Goal: Transaction & Acquisition: Purchase product/service

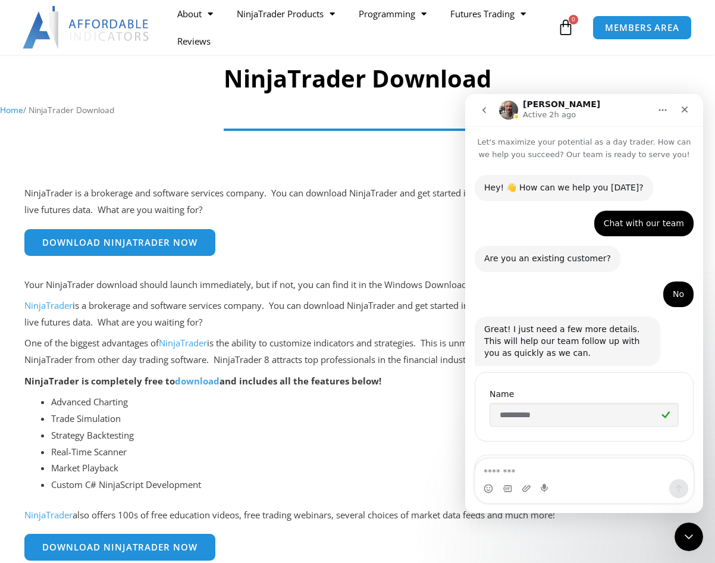
scroll to position [941, 0]
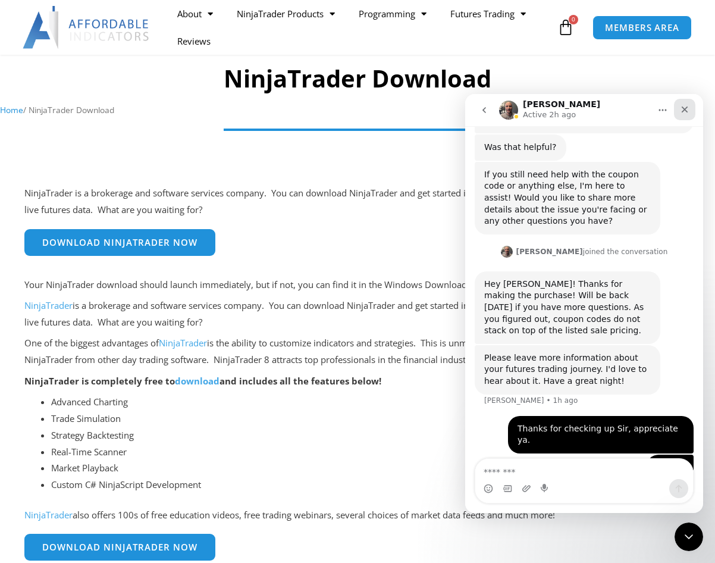
click at [683, 114] on icon "Close" at bounding box center [685, 110] width 10 height 10
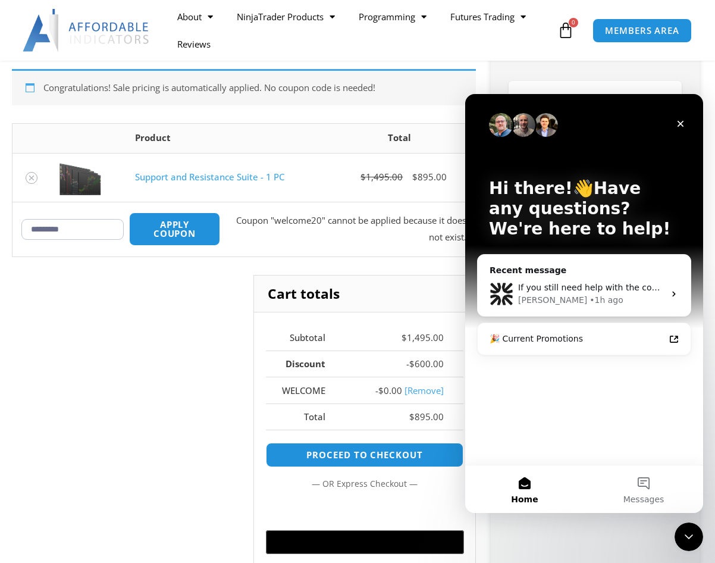
click at [196, 176] on link "Support and Resistance Suite - 1 PC" at bounding box center [209, 177] width 149 height 12
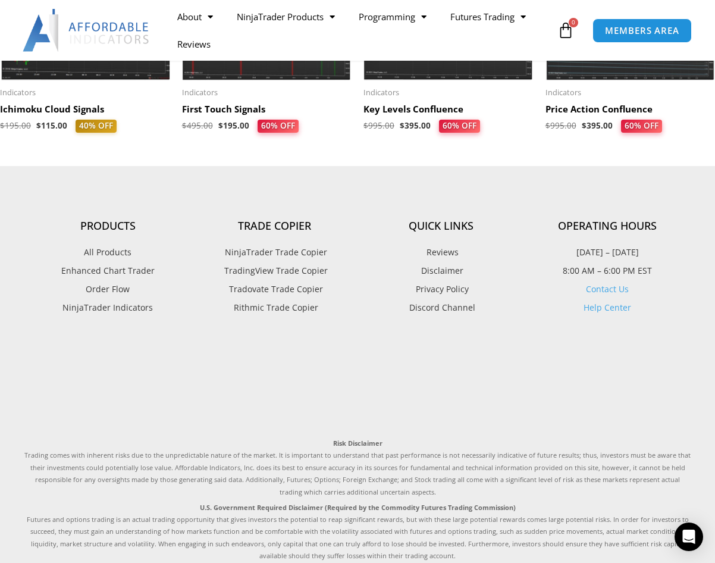
scroll to position [1407, 0]
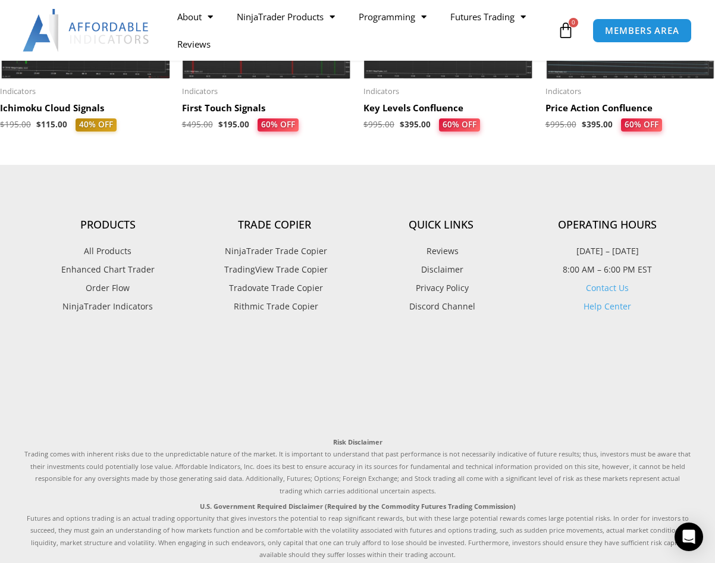
click at [299, 252] on span "NinjaTrader Trade Copier" at bounding box center [274, 250] width 105 height 15
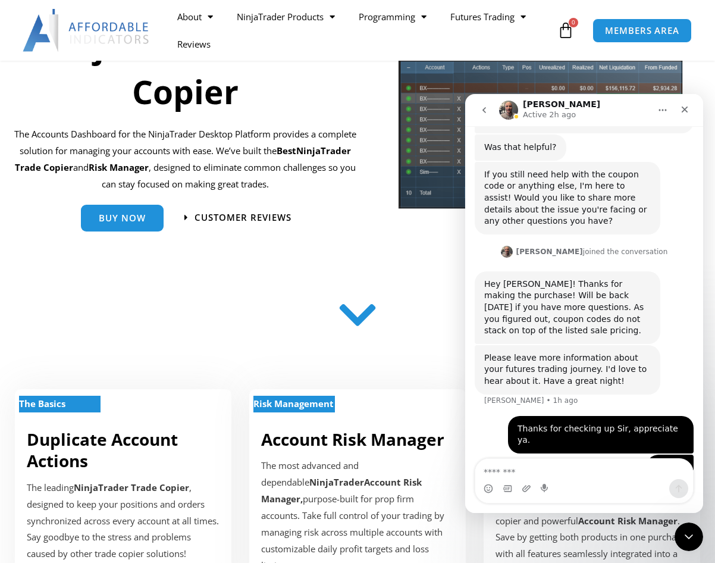
scroll to position [164, 0]
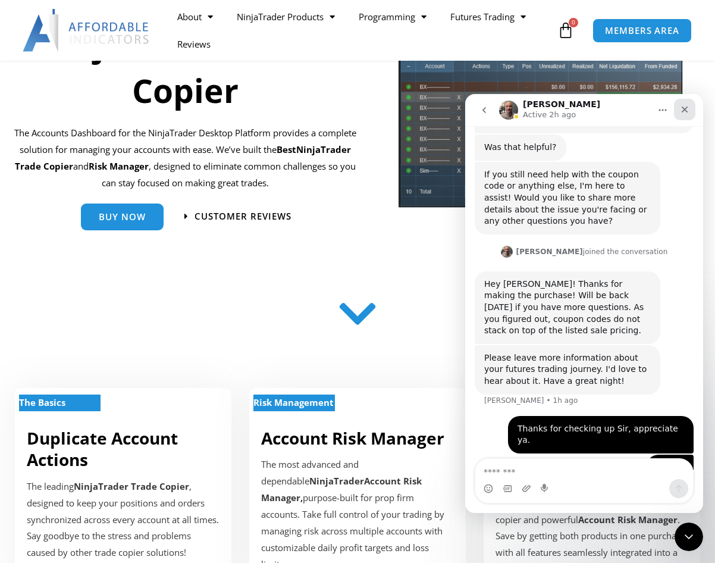
click at [686, 106] on icon "Close" at bounding box center [685, 110] width 10 height 10
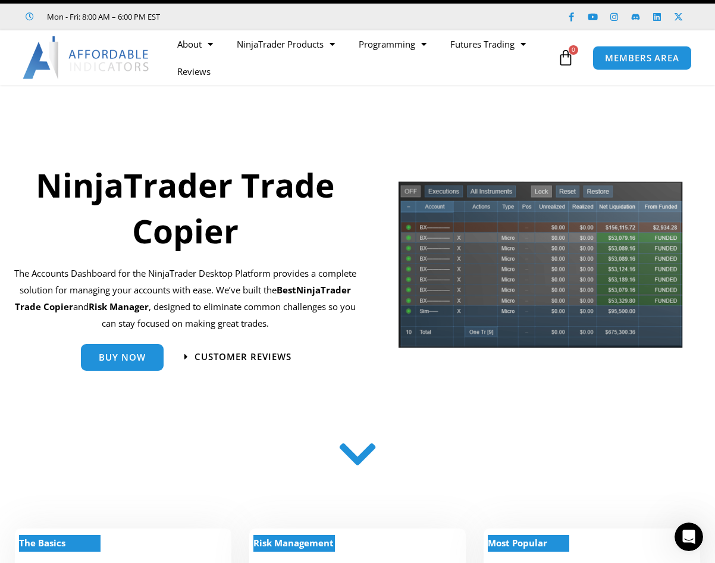
scroll to position [0, 0]
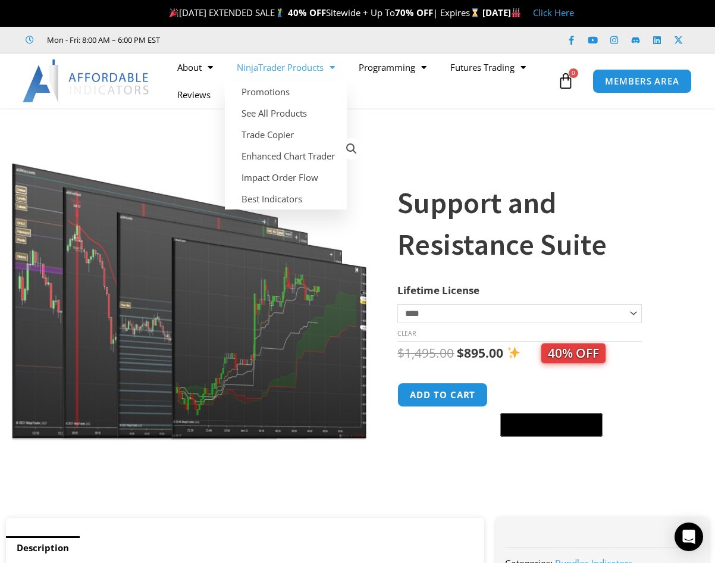
click at [335, 70] on span "Menu" at bounding box center [328, 67] width 11 height 21
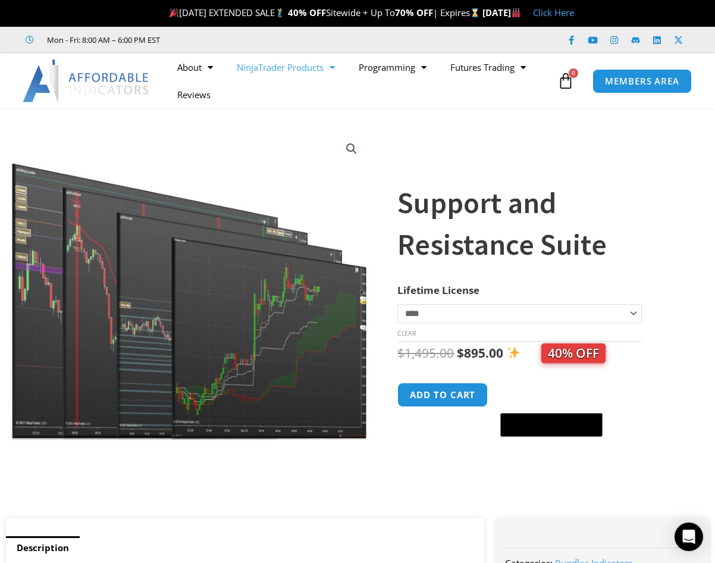
click at [335, 69] on span "Menu" at bounding box center [328, 67] width 11 height 21
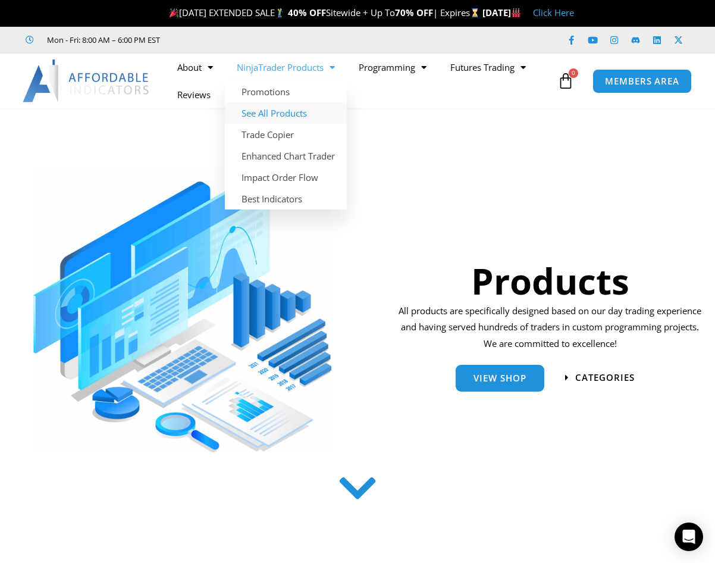
click at [303, 112] on link "See All Products" at bounding box center [286, 112] width 122 height 21
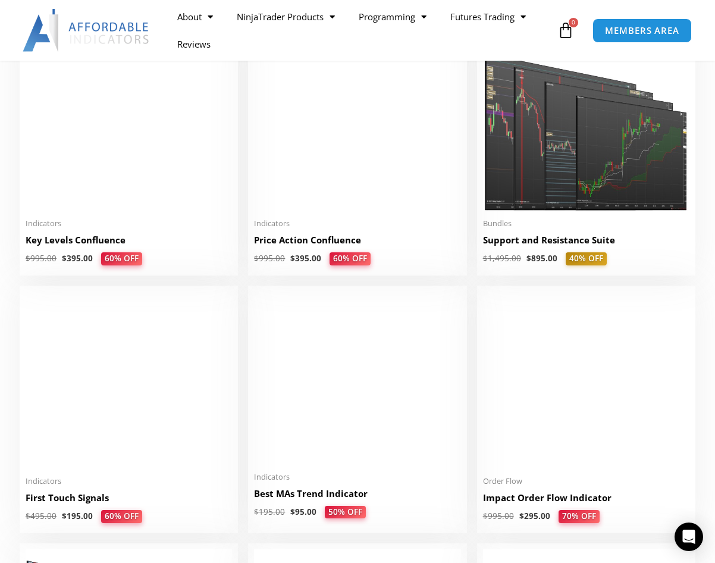
scroll to position [1590, 0]
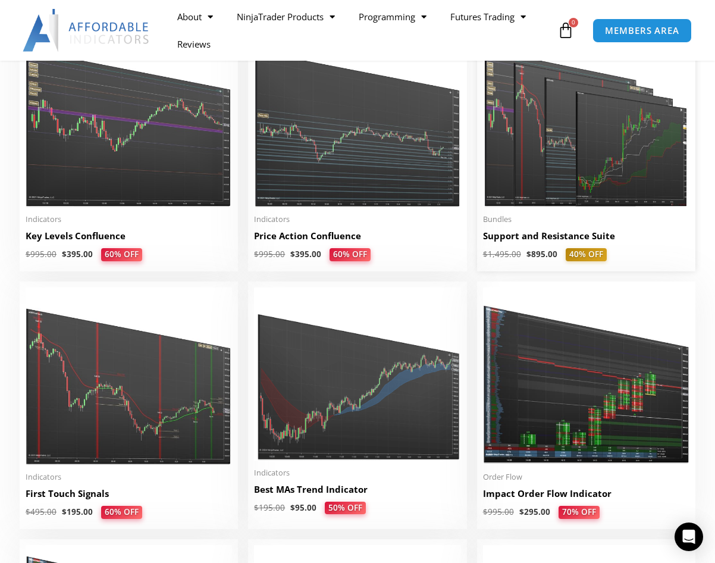
click at [576, 235] on h2 "Support and Resistance Suite" at bounding box center [586, 236] width 206 height 12
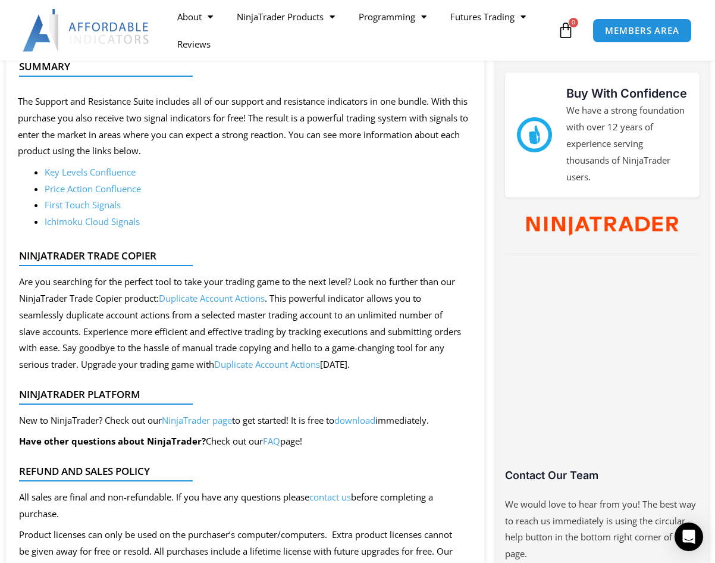
scroll to position [521, 0]
click at [233, 297] on link "Duplicate Account Actions" at bounding box center [212, 297] width 106 height 12
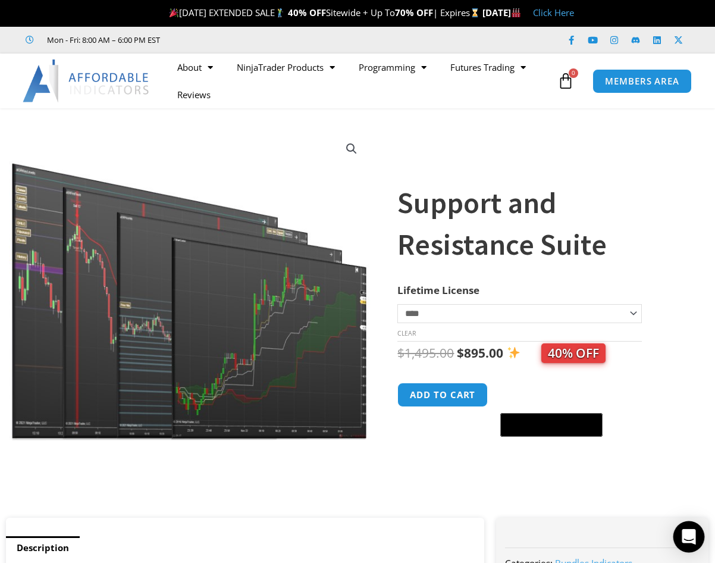
click at [691, 532] on icon "Open Intercom Messenger" at bounding box center [688, 536] width 14 height 15
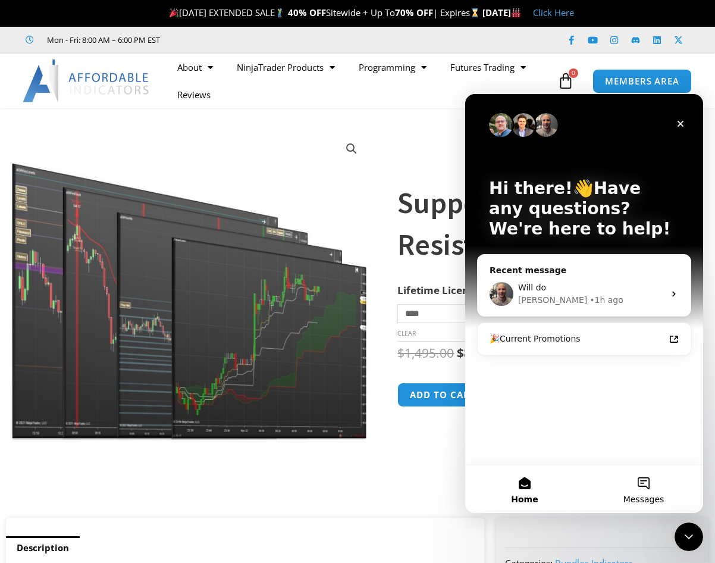
click at [652, 483] on button "Messages" at bounding box center [643, 489] width 119 height 48
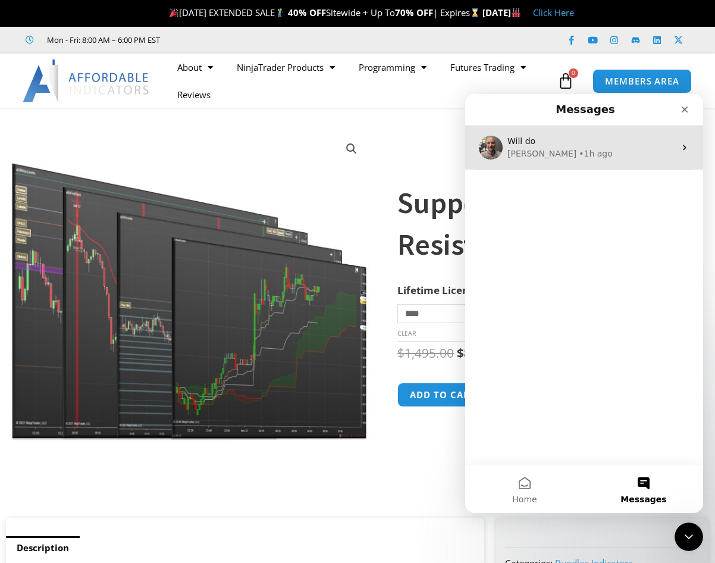
click at [626, 144] on div "Will do" at bounding box center [591, 141] width 168 height 12
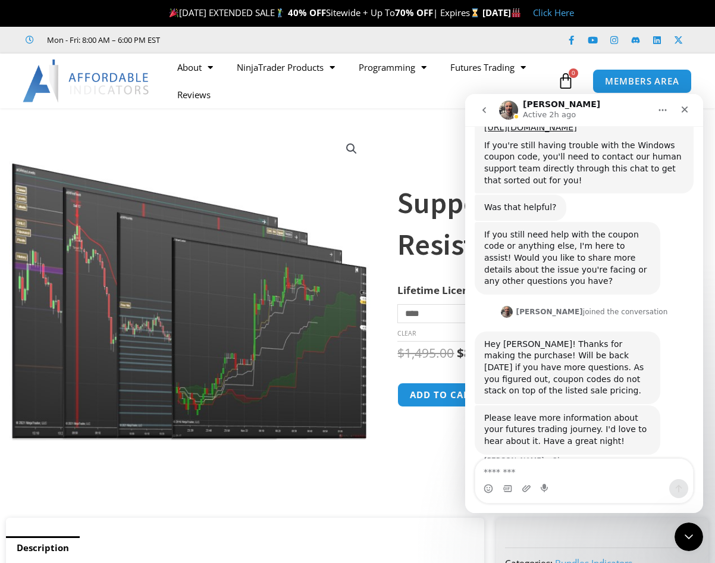
scroll to position [941, 0]
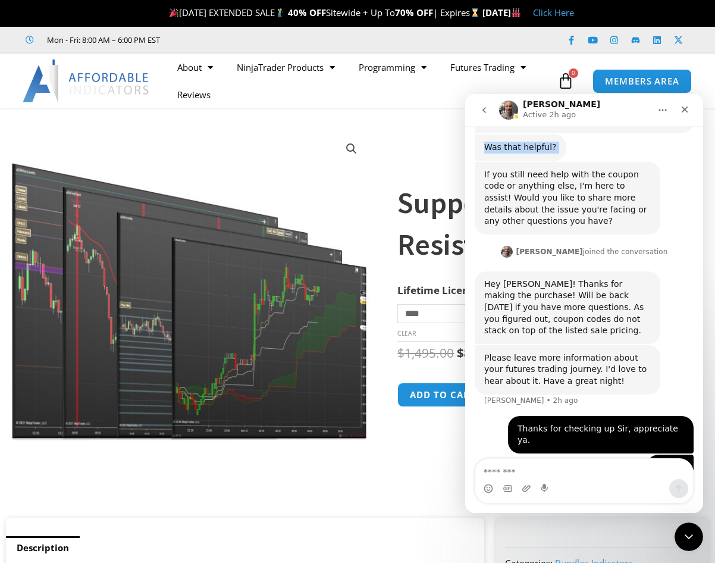
drag, startPoint x: 590, startPoint y: 114, endPoint x: 734, endPoint y: 142, distance: 146.6
click at [703, 142] on html "**********" at bounding box center [584, 303] width 238 height 419
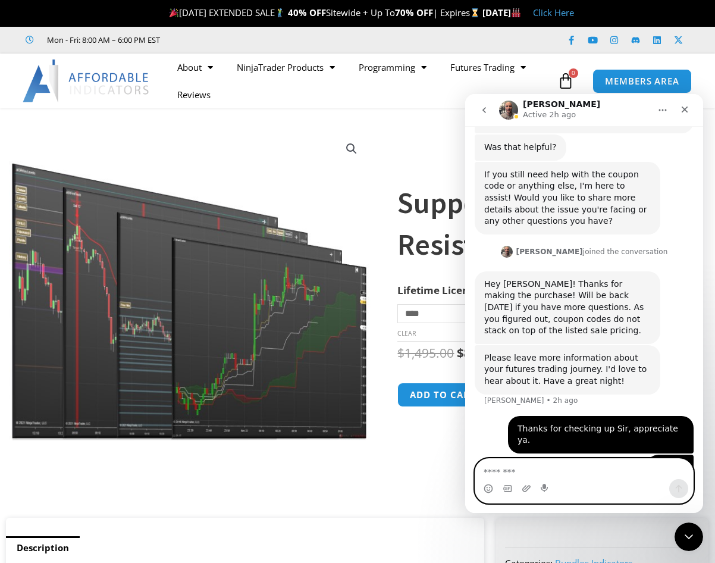
click at [527, 472] on textarea "Message…" at bounding box center [584, 468] width 218 height 20
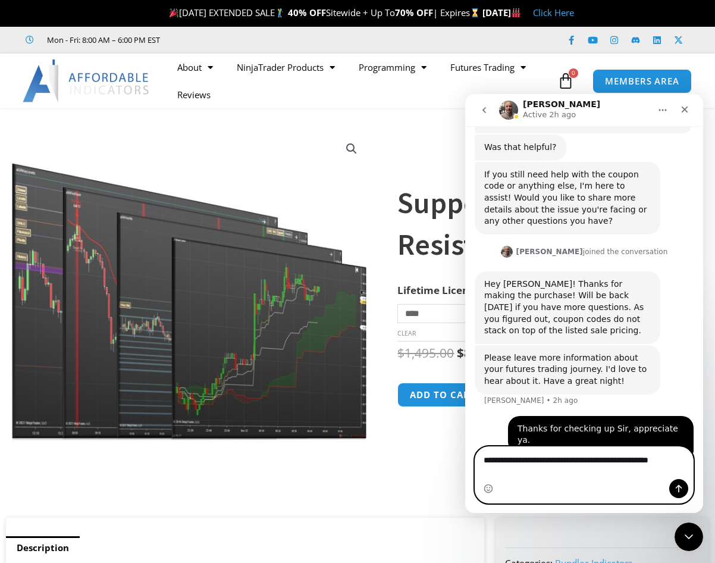
scroll to position [953, 0]
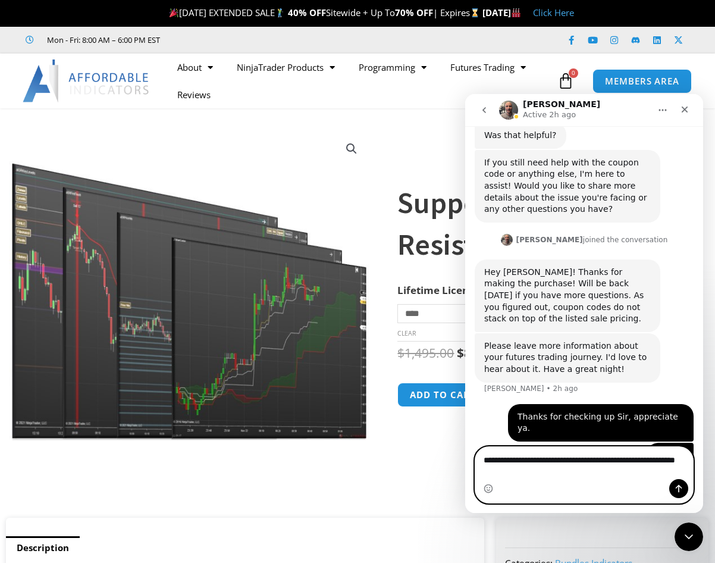
type textarea "**********"
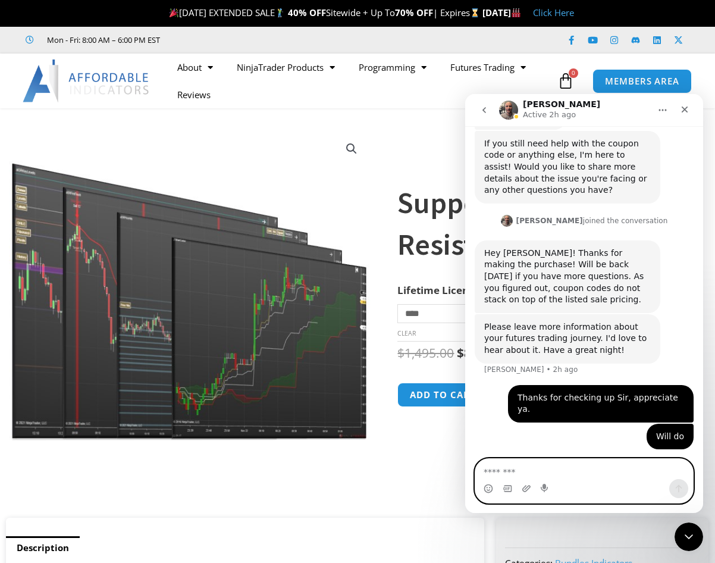
scroll to position [1020, 0]
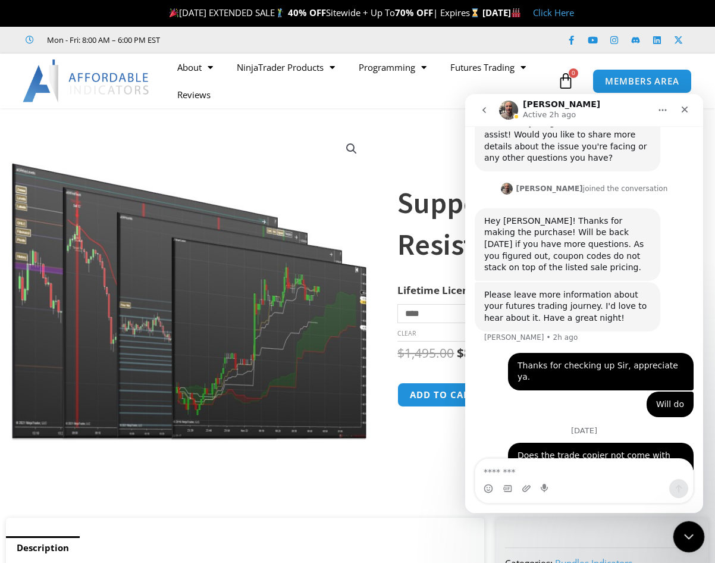
click at [686, 527] on icon "Close Intercom Messenger" at bounding box center [687, 534] width 14 height 14
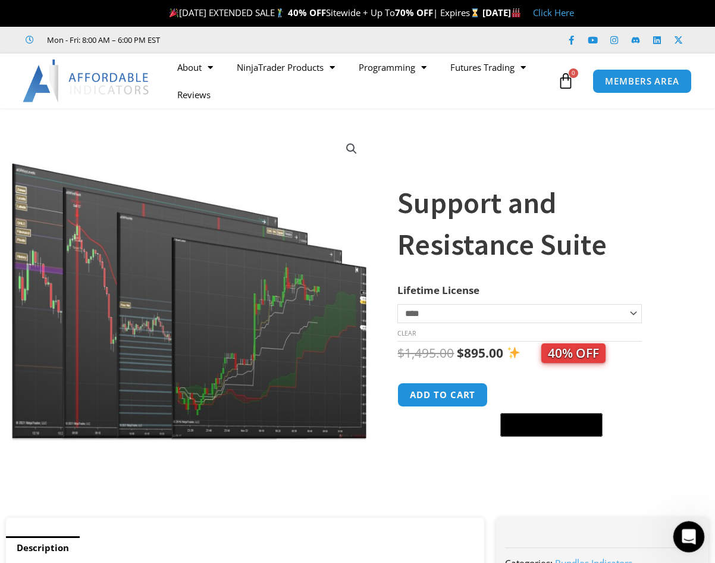
click at [686, 527] on icon "Open Intercom Messenger" at bounding box center [687, 535] width 20 height 20
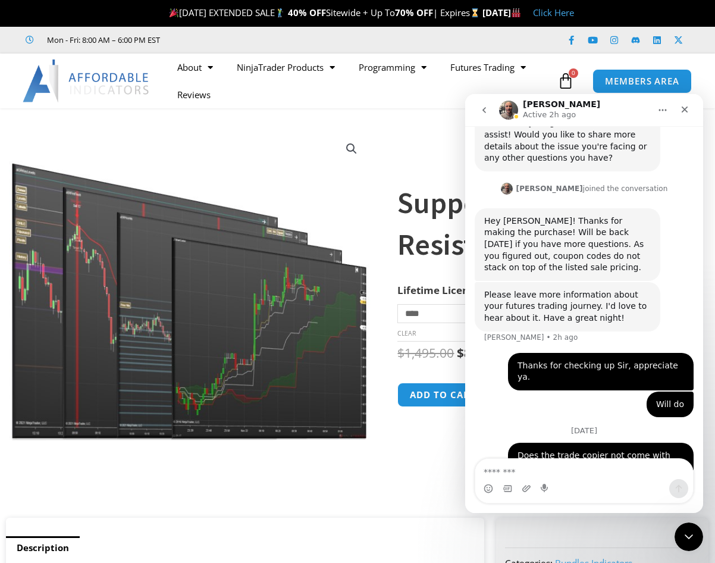
type textarea "*"
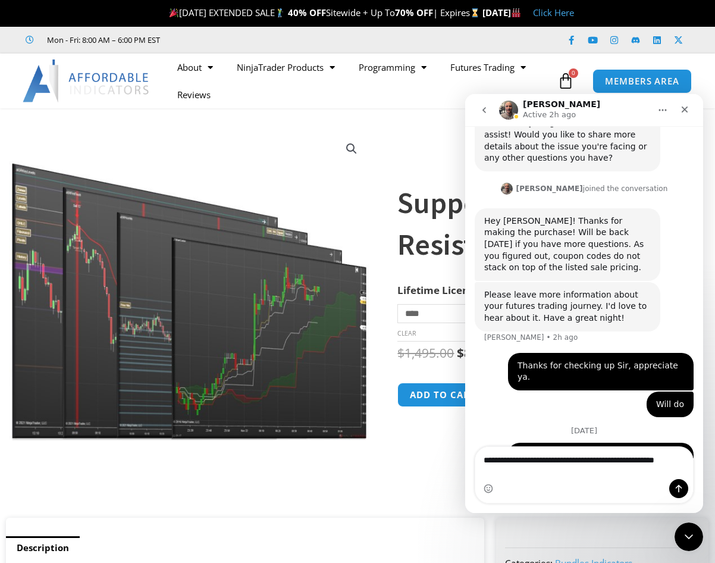
type textarea "**********"
click at [680, 485] on icon "Send a message…" at bounding box center [679, 488] width 10 height 10
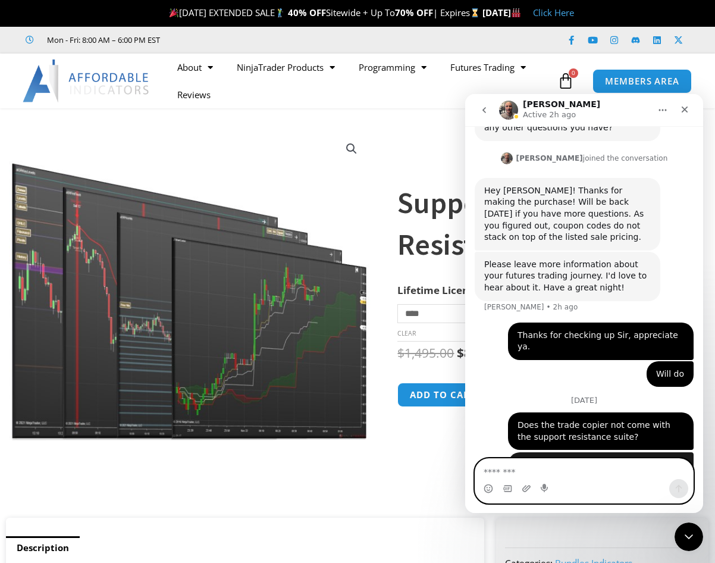
scroll to position [1059, 0]
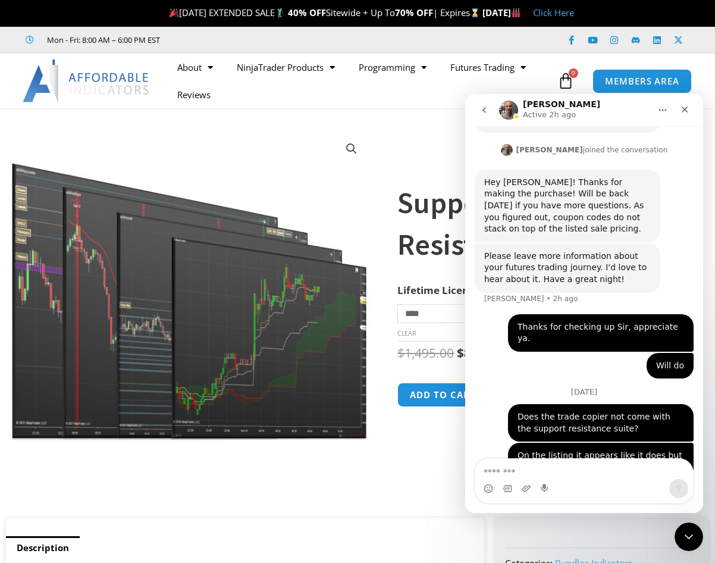
click at [367, 475] on div at bounding box center [190, 483] width 362 height 51
click at [677, 527] on div "Close Intercom Messenger" at bounding box center [687, 534] width 29 height 29
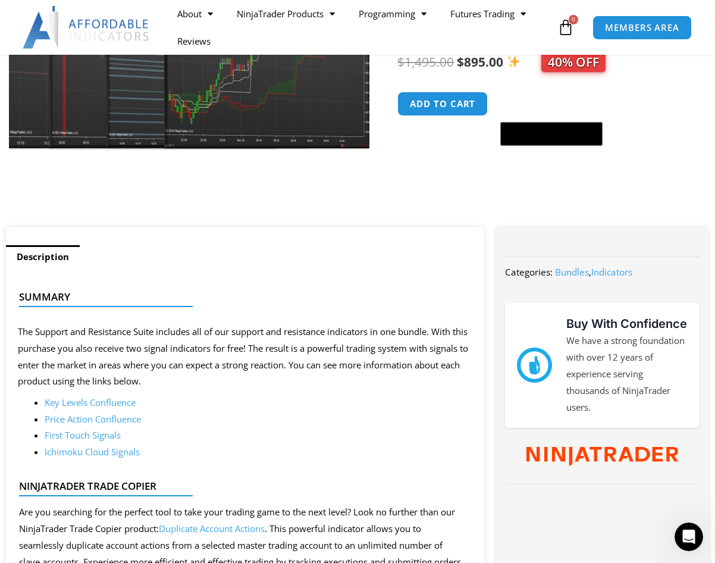
scroll to position [0, 0]
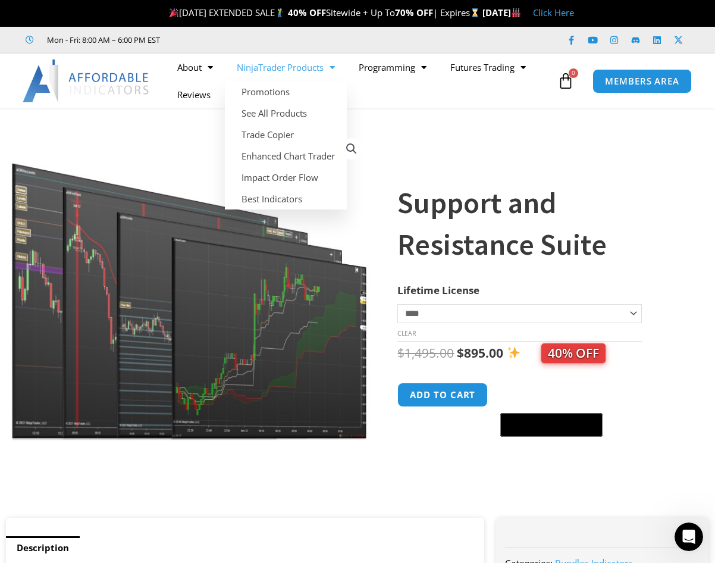
click at [325, 67] on link "NinjaTrader Products" at bounding box center [286, 67] width 122 height 27
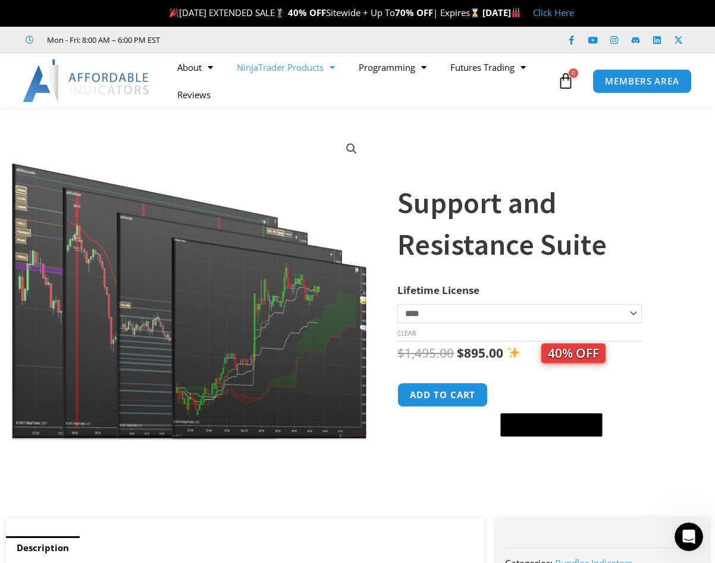
click at [329, 67] on span "Menu" at bounding box center [328, 67] width 11 height 21
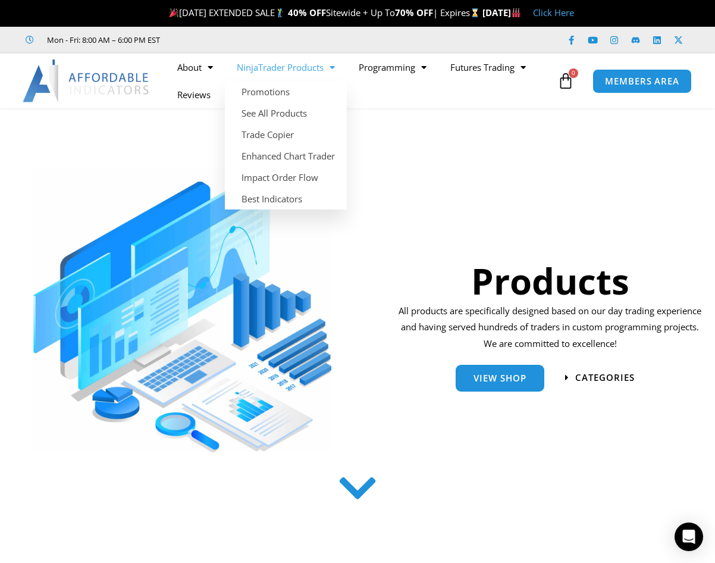
click at [324, 68] on link "NinjaTrader Products" at bounding box center [286, 67] width 122 height 27
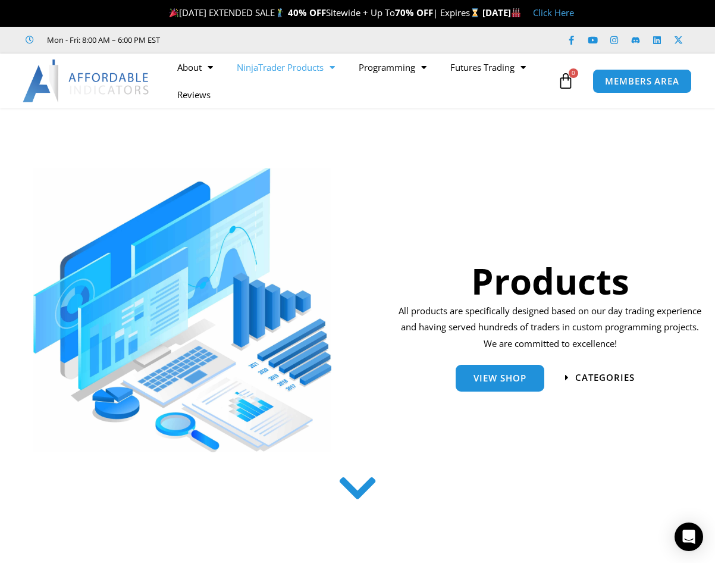
click at [326, 67] on span "Menu" at bounding box center [328, 67] width 11 height 21
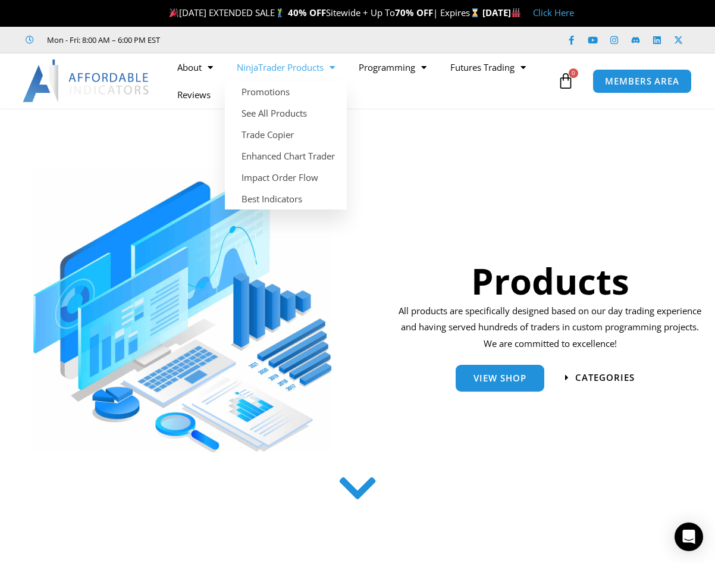
click at [332, 70] on span "Menu" at bounding box center [328, 67] width 11 height 21
click at [285, 133] on link "Trade Copier" at bounding box center [286, 134] width 122 height 21
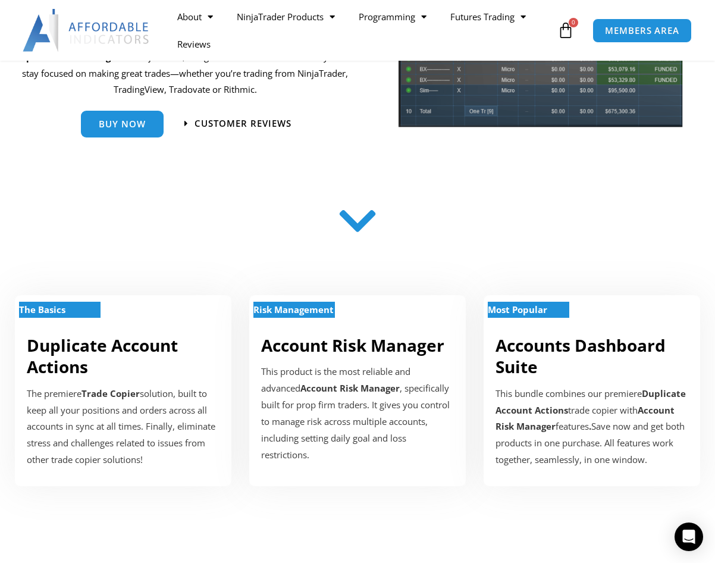
scroll to position [231, 0]
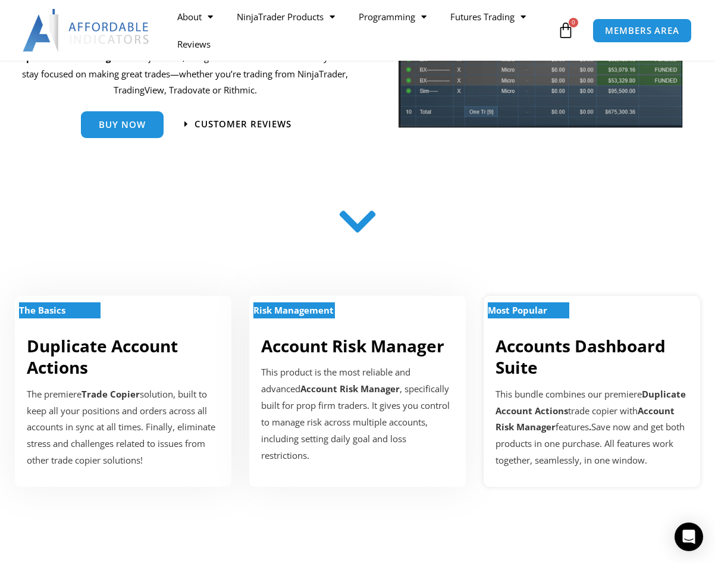
click at [589, 329] on div "Most Popular Accounts Dashboard Suite This bundle combines our premiere Duplica…" at bounding box center [591, 391] width 216 height 191
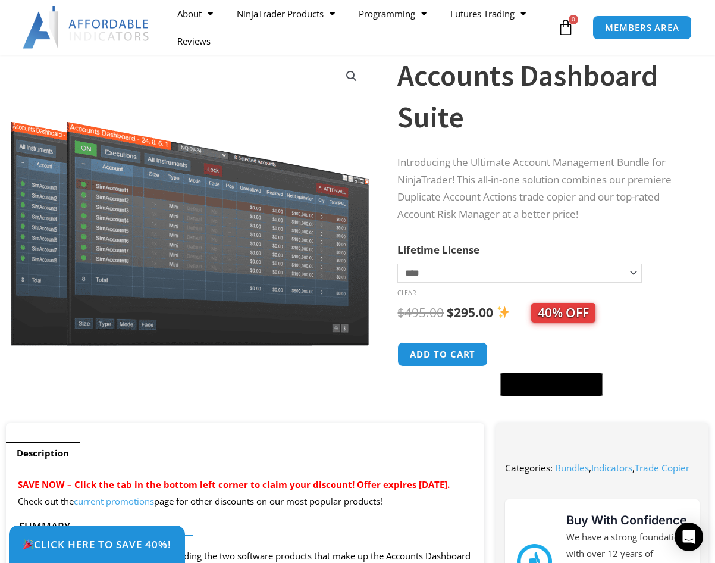
scroll to position [74, 0]
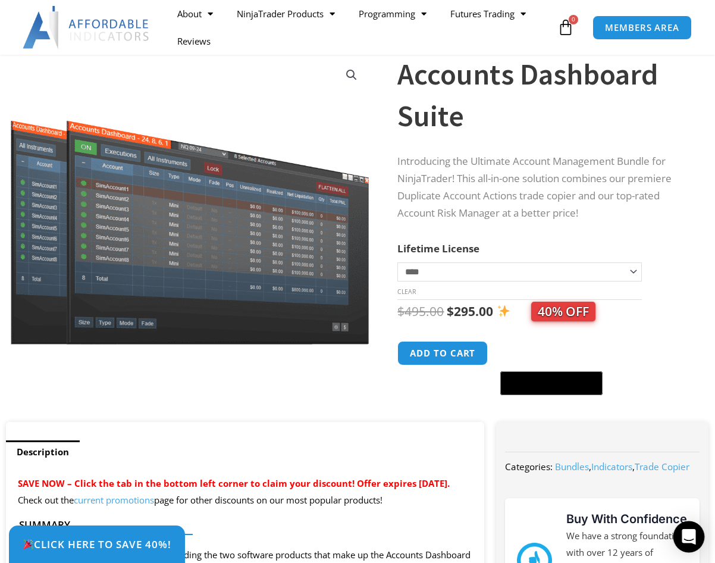
click at [692, 533] on icon "Open Intercom Messenger" at bounding box center [688, 536] width 14 height 15
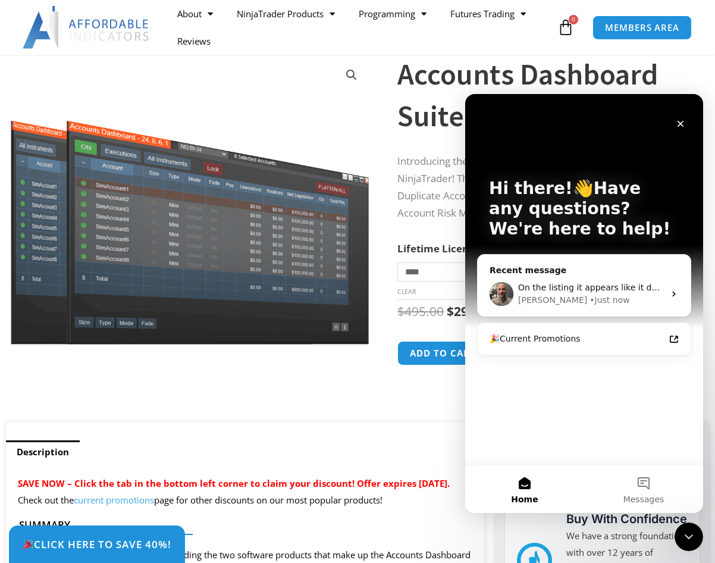
scroll to position [0, 0]
click at [618, 297] on div "[PERSON_NAME] • Just now" at bounding box center [591, 300] width 146 height 12
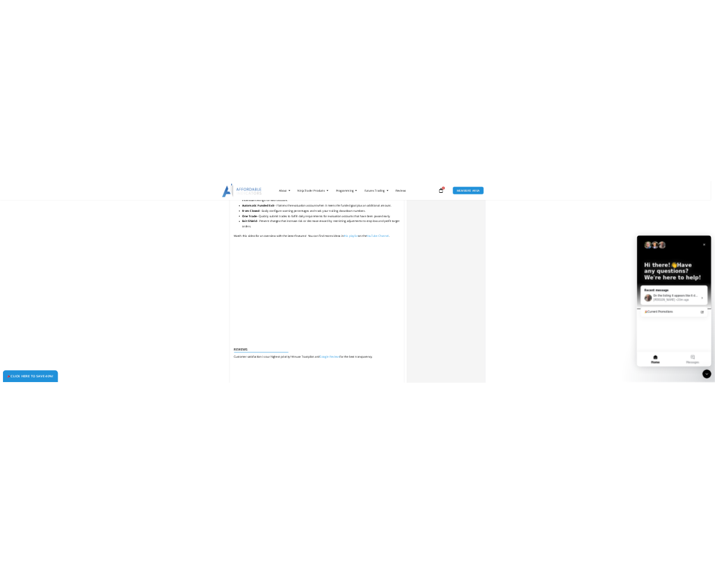
scroll to position [1284, 0]
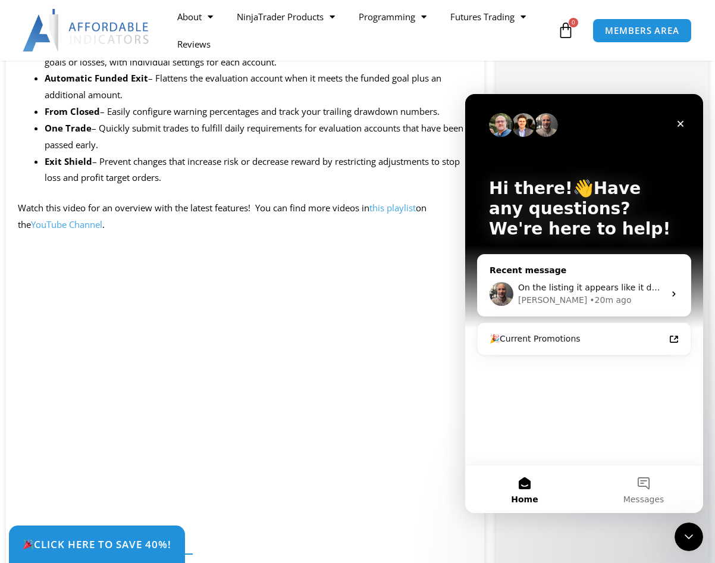
click at [620, 302] on div "[PERSON_NAME] • 20m ago" at bounding box center [591, 300] width 146 height 12
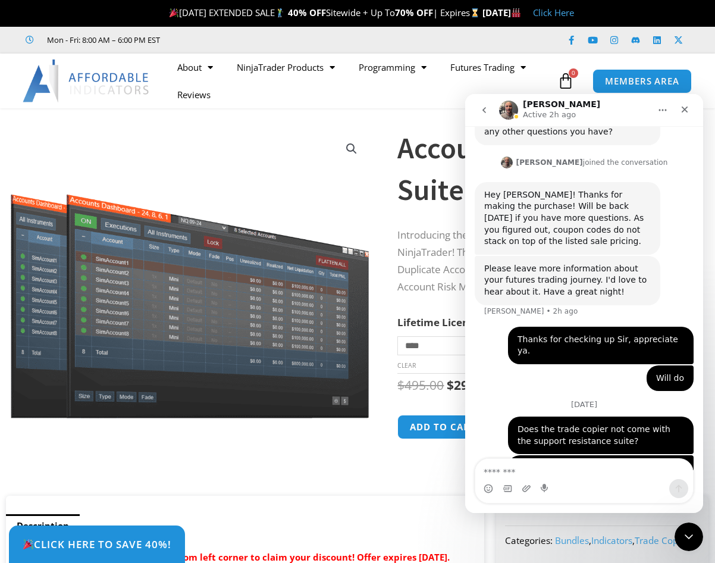
scroll to position [1046, 0]
click at [665, 108] on icon "Home" at bounding box center [663, 110] width 10 height 10
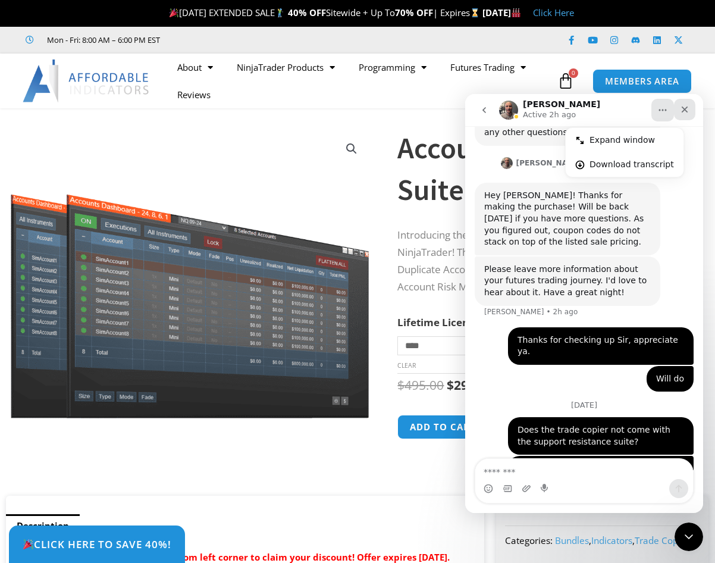
click at [683, 111] on icon "Close" at bounding box center [684, 109] width 7 height 7
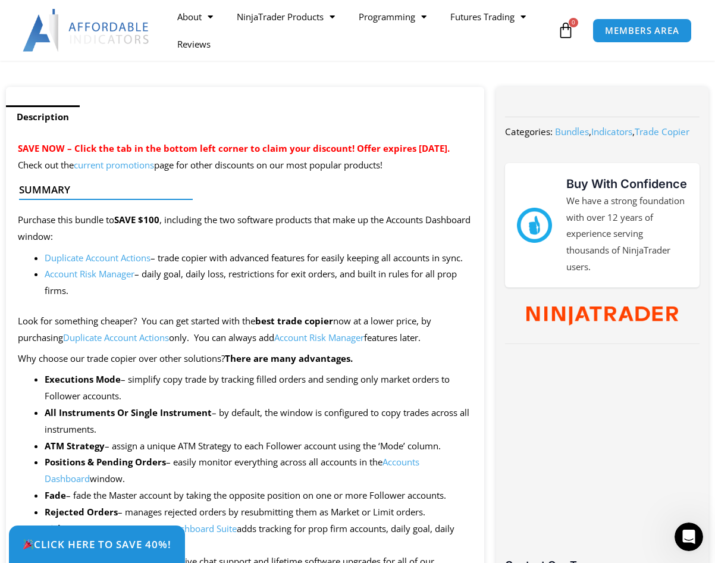
scroll to position [409, 0]
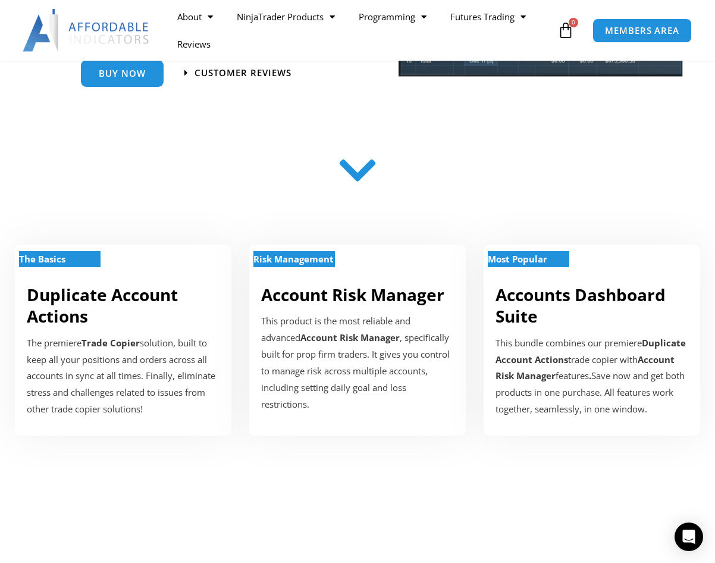
scroll to position [281, 0]
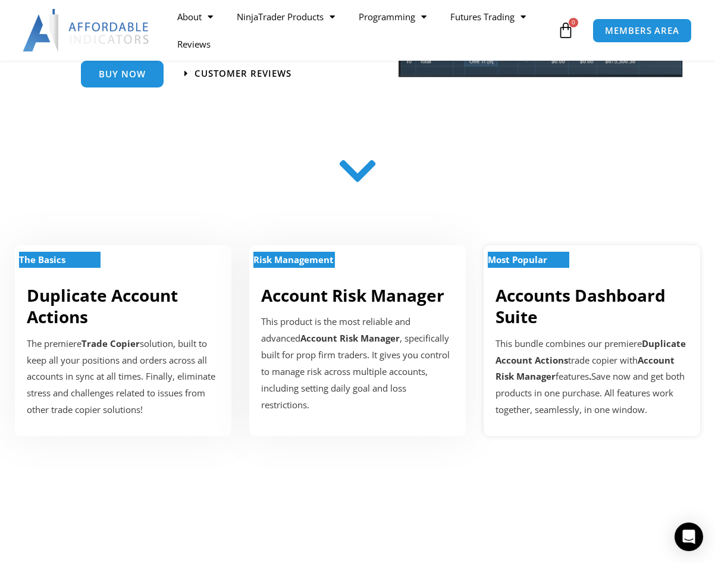
click at [617, 307] on h2 "Accounts Dashboard Suite" at bounding box center [591, 305] width 193 height 43
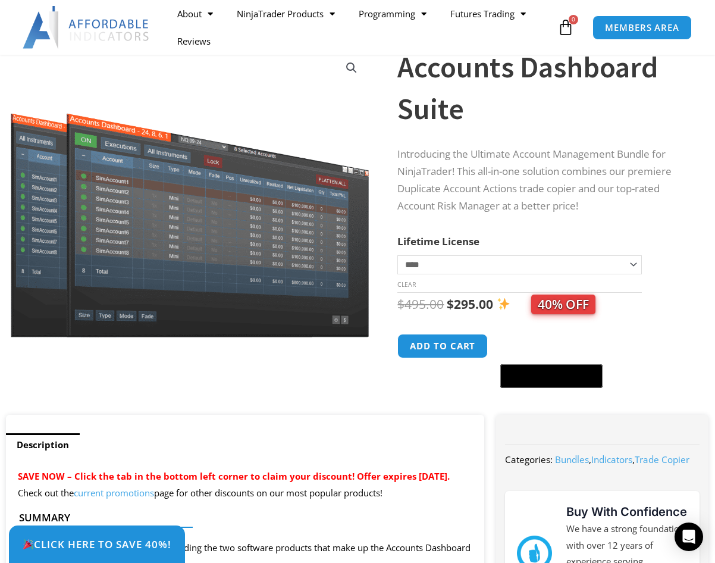
scroll to position [81, 0]
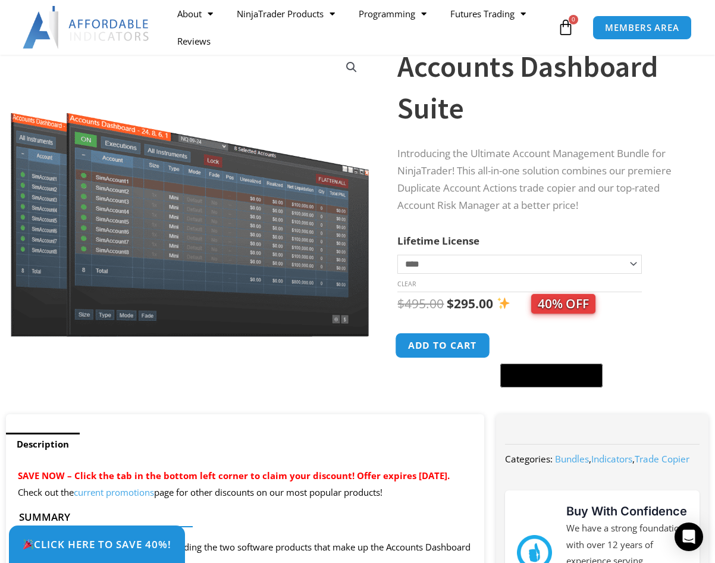
click at [461, 347] on button "Add to cart" at bounding box center [442, 345] width 95 height 26
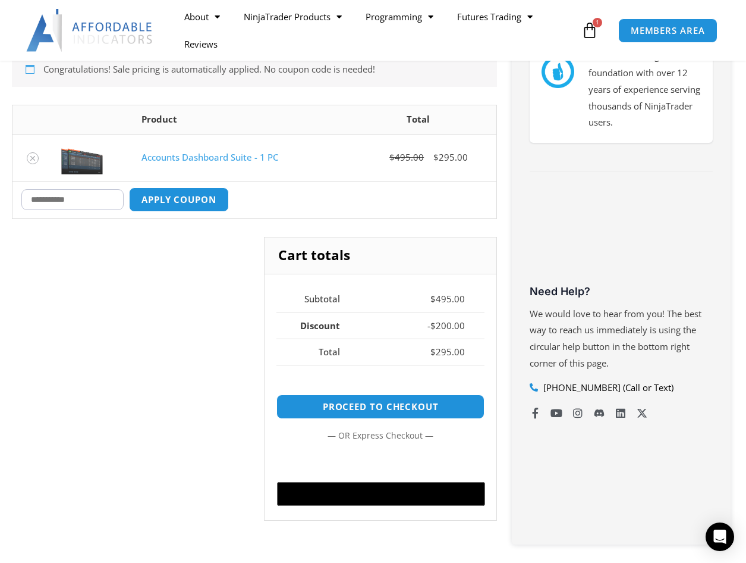
scroll to position [290, 0]
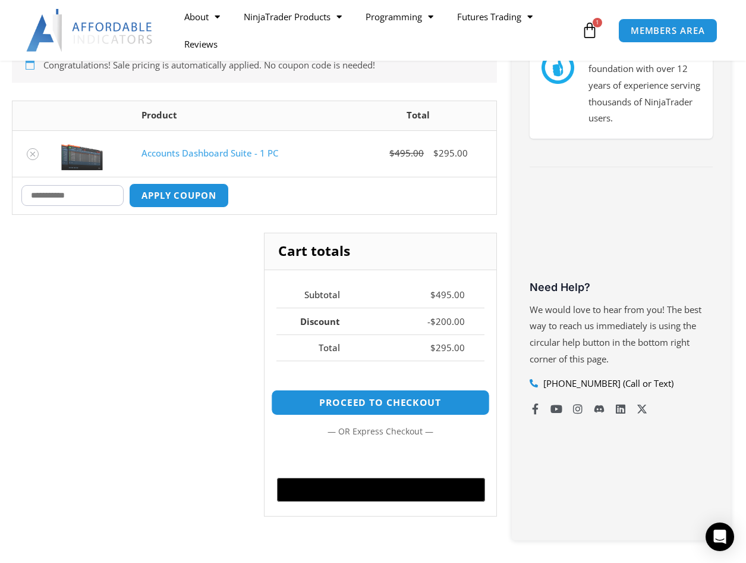
click at [405, 394] on link "Proceed to checkout" at bounding box center [381, 402] width 218 height 26
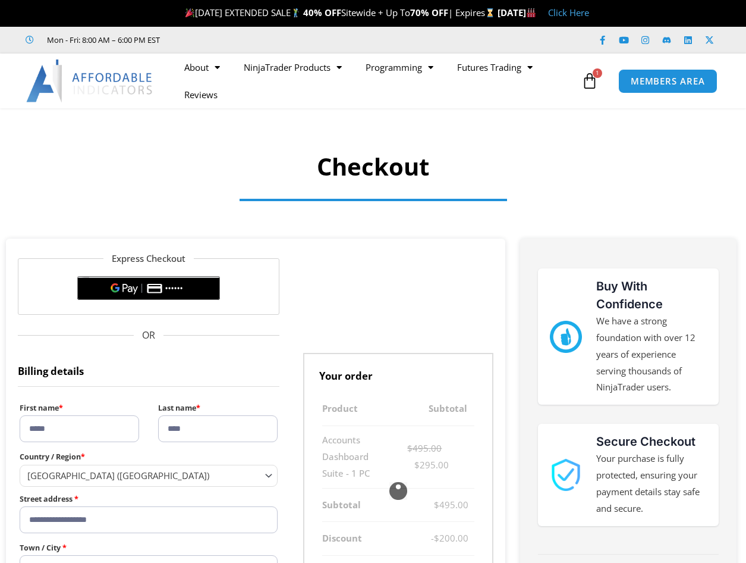
select select "**"
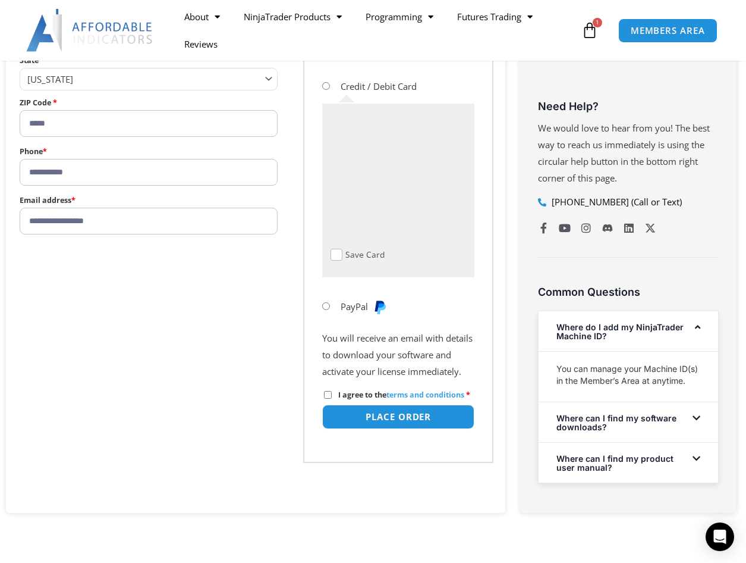
scroll to position [564, 0]
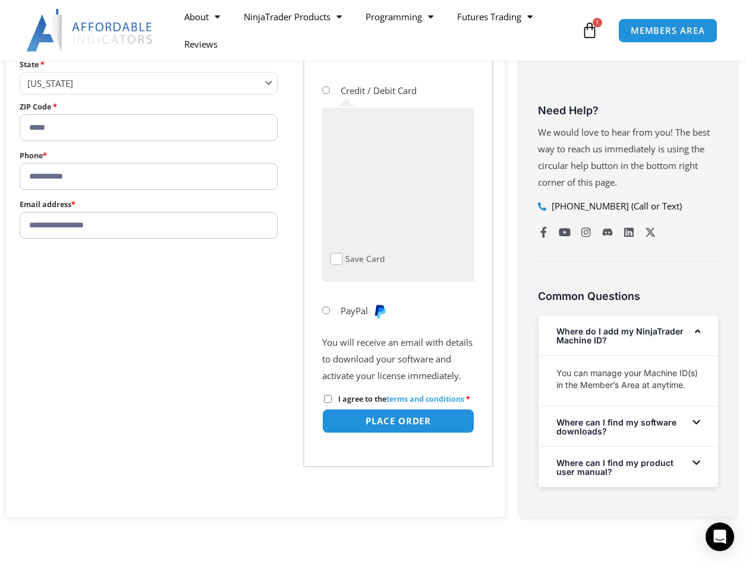
click at [332, 399] on label "I agree to the terms and conditions *" at bounding box center [397, 399] width 146 height 10
click at [438, 431] on button "Place order" at bounding box center [399, 421] width 160 height 26
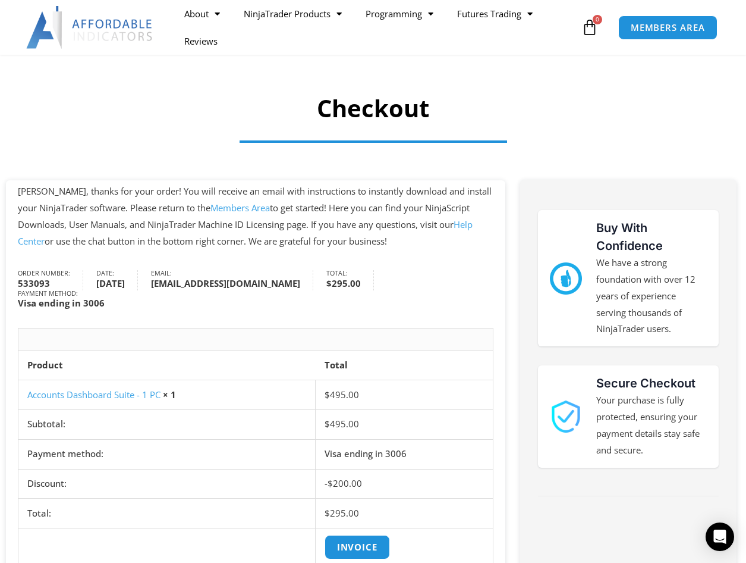
scroll to position [58, 0]
click at [218, 208] on link "Members Area" at bounding box center [239, 208] width 59 height 12
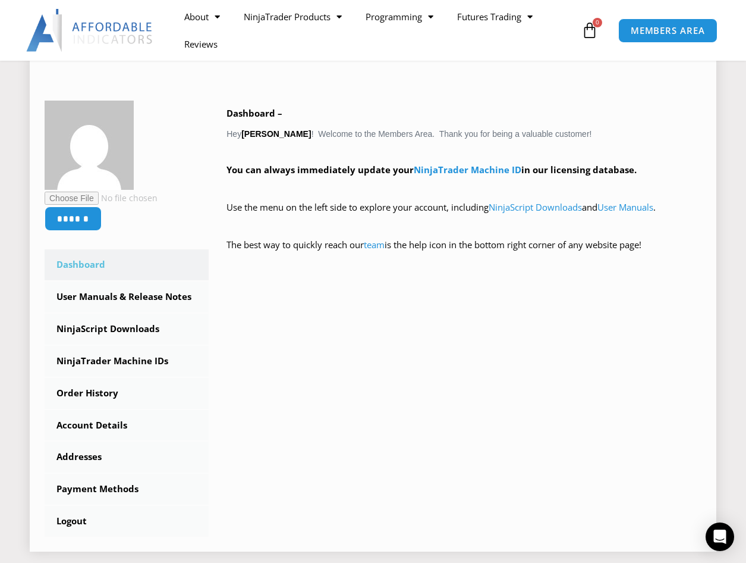
scroll to position [178, 0]
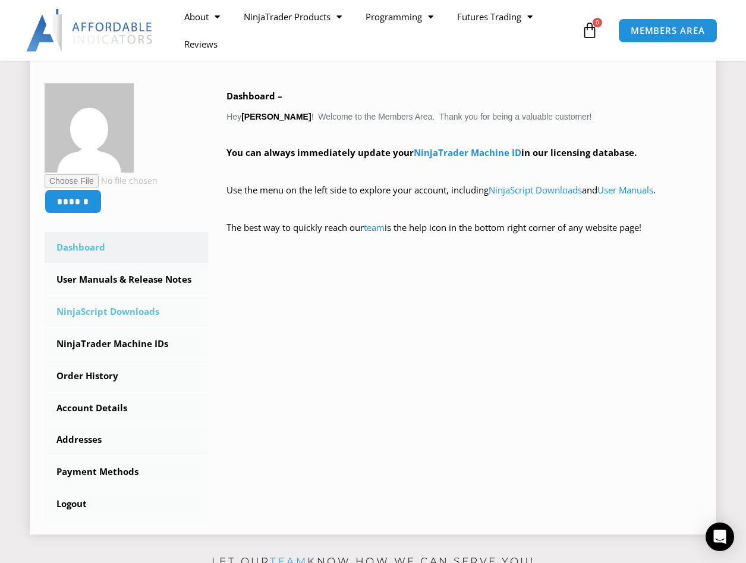
click at [148, 307] on link "NinjaScript Downloads" at bounding box center [127, 311] width 164 height 31
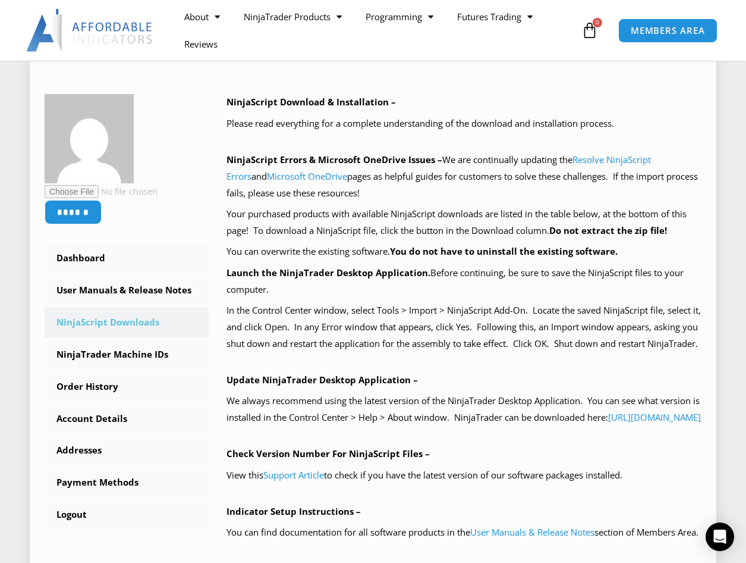
scroll to position [156, 0]
click at [146, 351] on link "NinjaTrader Machine IDs" at bounding box center [127, 353] width 164 height 31
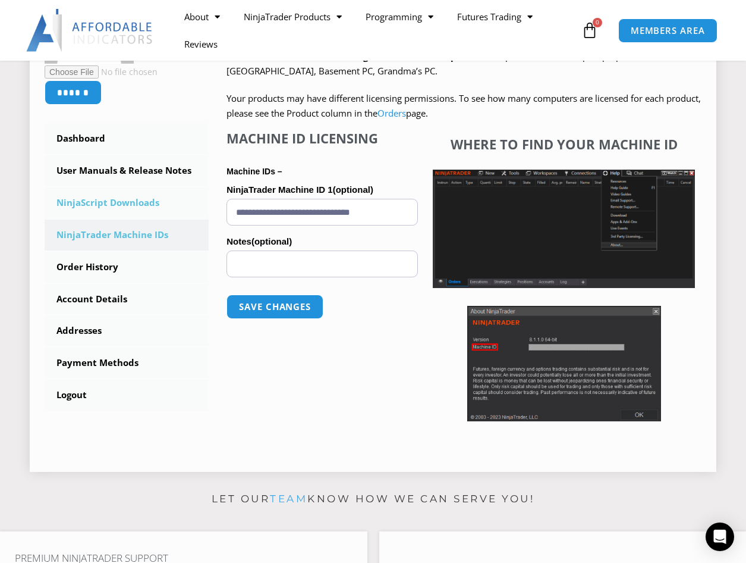
scroll to position [277, 0]
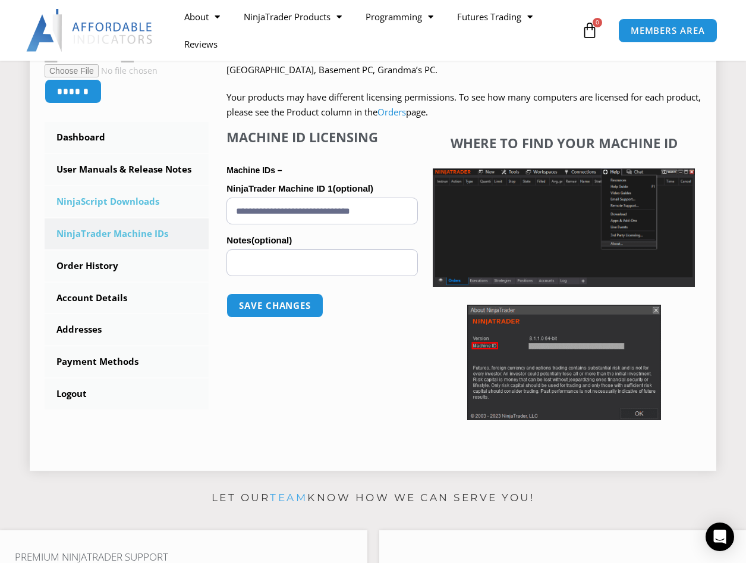
click at [114, 197] on link "NinjaScript Downloads" at bounding box center [127, 201] width 164 height 31
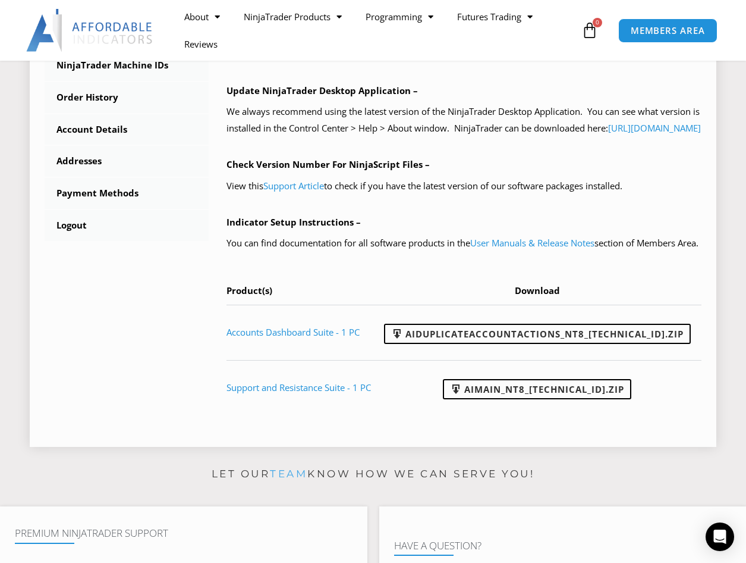
scroll to position [457, 0]
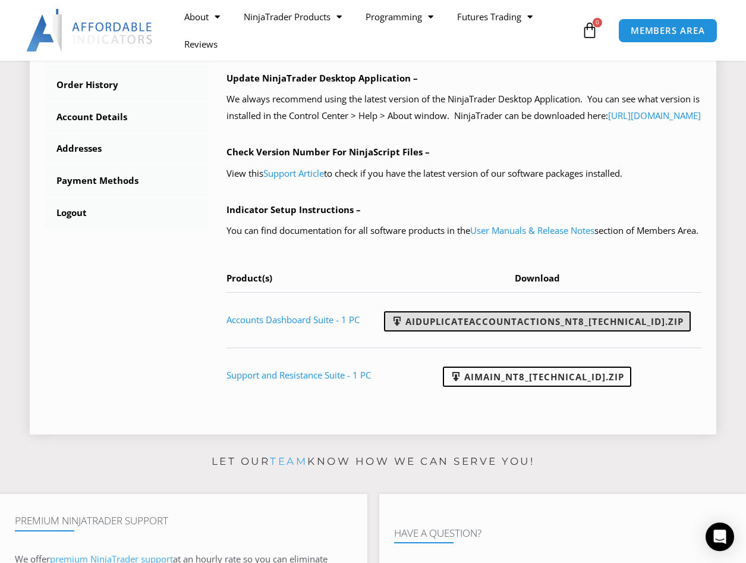
click at [508, 331] on link "AIDuplicateAccountActions_NT8_25.2.5.1.zip" at bounding box center [537, 321] width 307 height 20
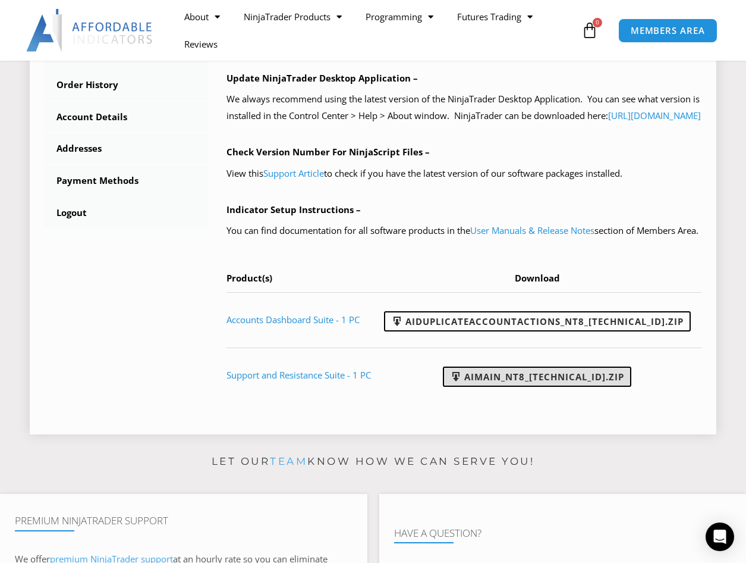
click at [526, 387] on link "AIMain_NT8_24.9.24.1.zip" at bounding box center [537, 376] width 188 height 20
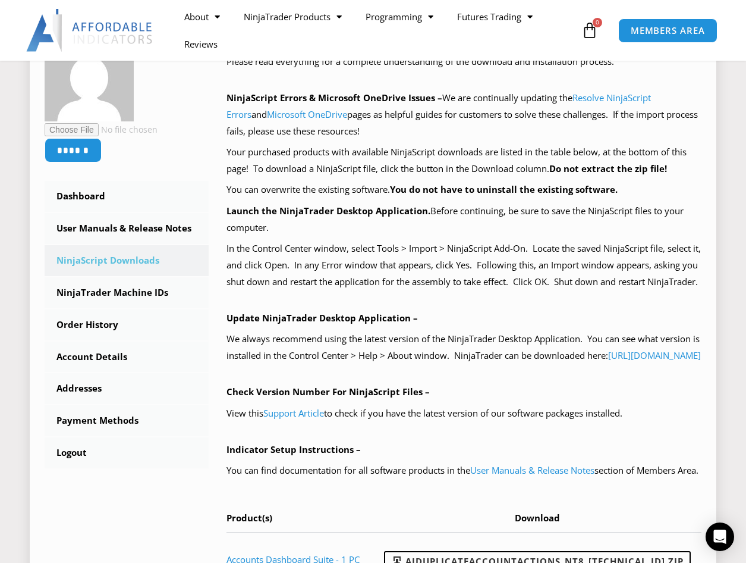
scroll to position [217, 0]
click at [102, 233] on link "User Manuals & Release Notes" at bounding box center [127, 228] width 164 height 31
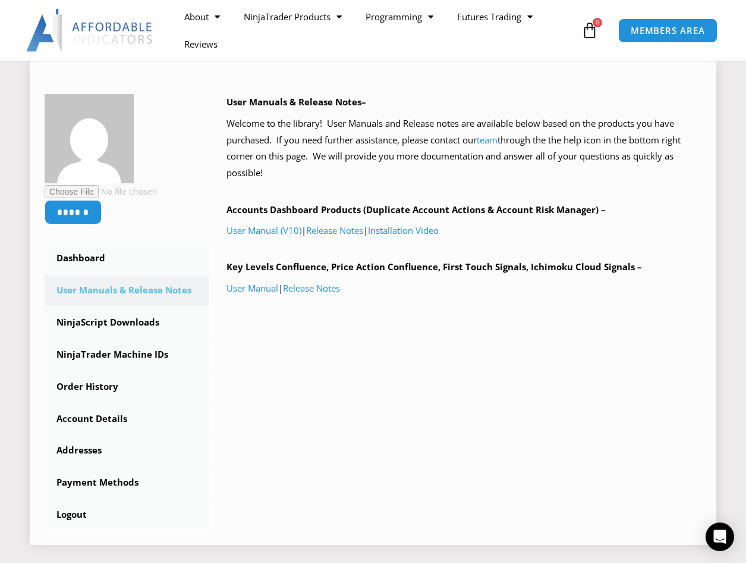
scroll to position [157, 0]
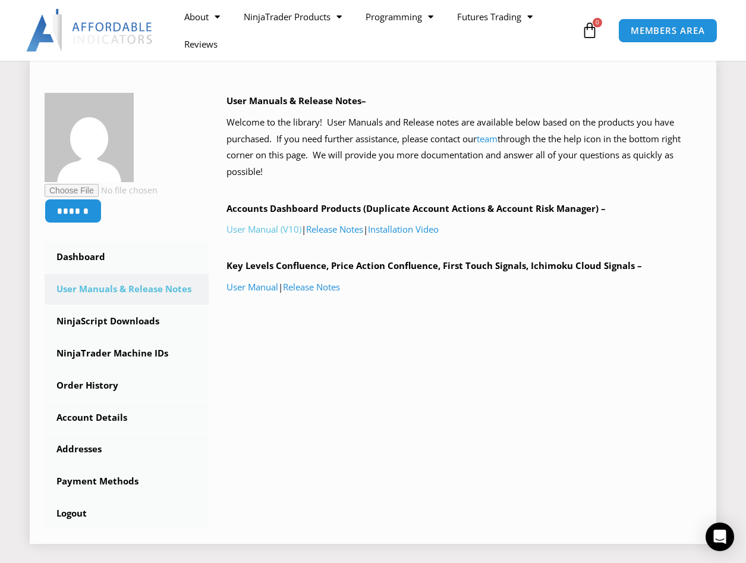
click at [275, 228] on link "User Manual (V10)" at bounding box center [264, 229] width 75 height 12
click at [425, 227] on link "Installation Video" at bounding box center [403, 229] width 71 height 12
